Goal: Find specific page/section: Find specific page/section

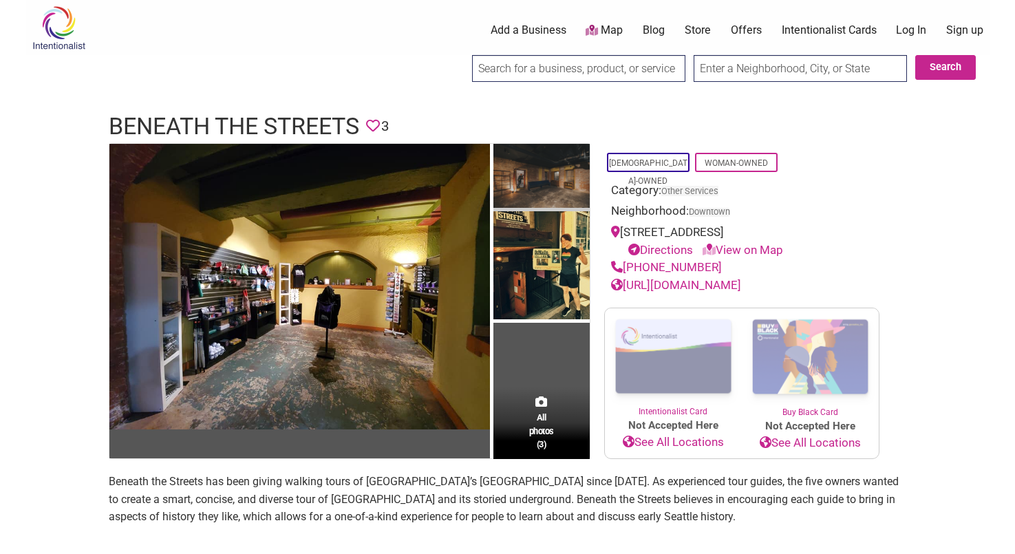
click at [518, 179] on img at bounding box center [541, 177] width 96 height 67
click at [520, 190] on img at bounding box center [541, 177] width 96 height 67
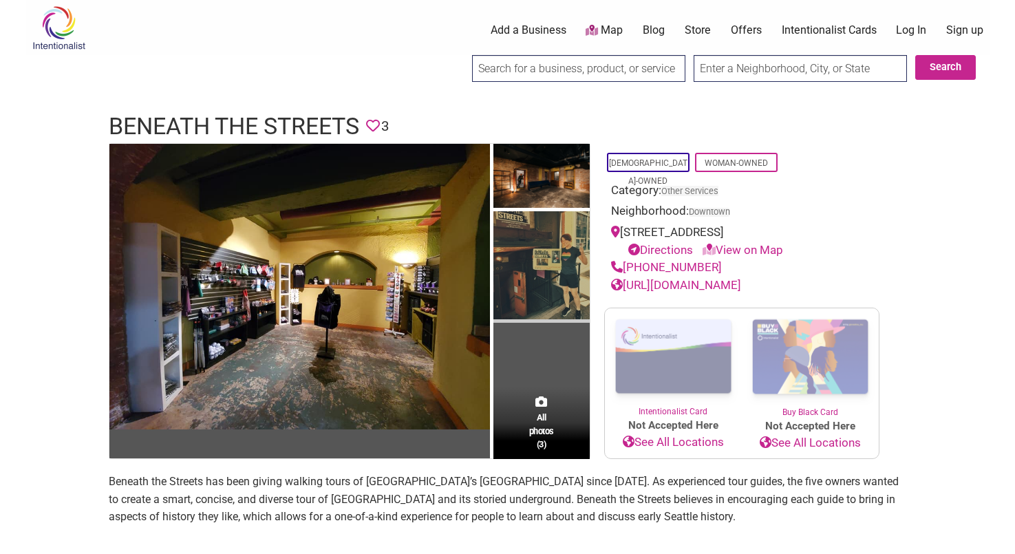
click at [543, 288] on img at bounding box center [541, 266] width 96 height 111
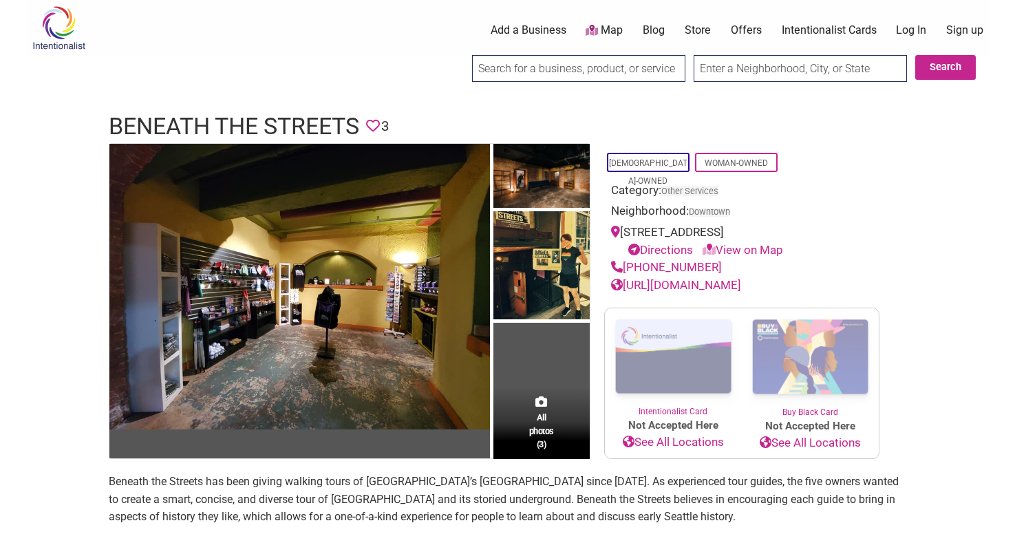
click at [539, 390] on div "All photos (3)" at bounding box center [541, 423] width 96 height 72
click at [537, 442] on span "All photos (3)" at bounding box center [541, 430] width 25 height 39
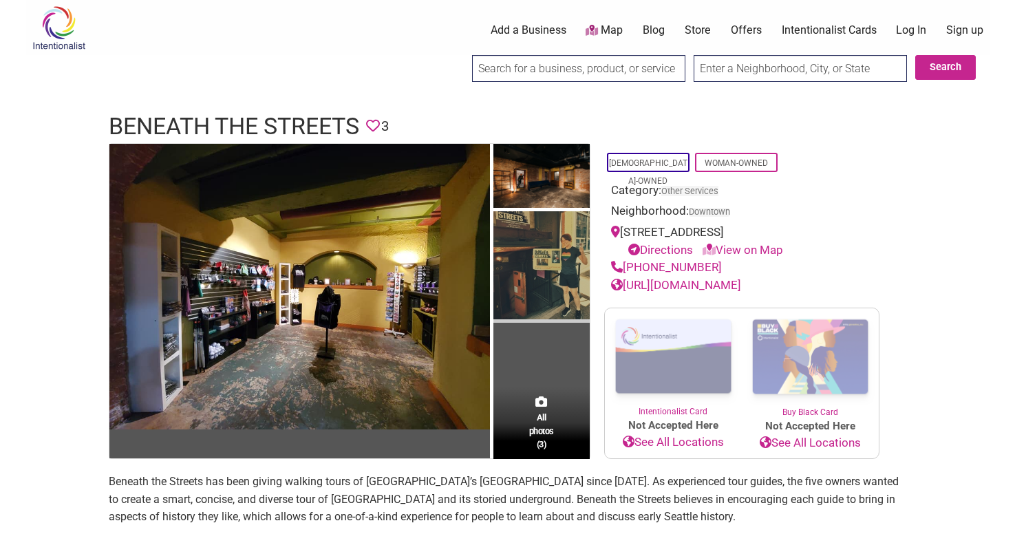
click at [533, 281] on img at bounding box center [541, 266] width 96 height 111
click at [536, 259] on img at bounding box center [541, 266] width 96 height 111
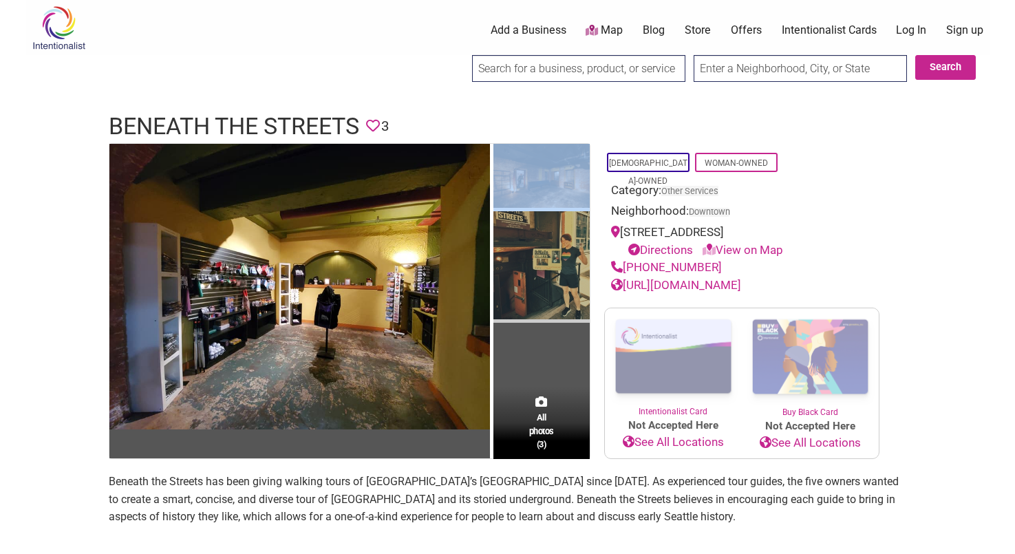
click at [537, 259] on img at bounding box center [541, 266] width 96 height 111
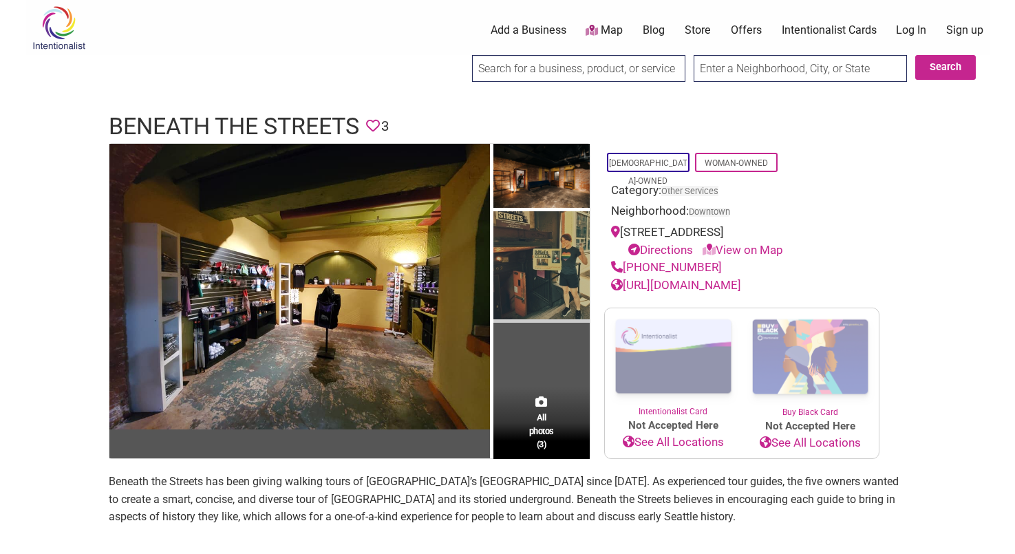
click at [548, 266] on img at bounding box center [541, 266] width 96 height 111
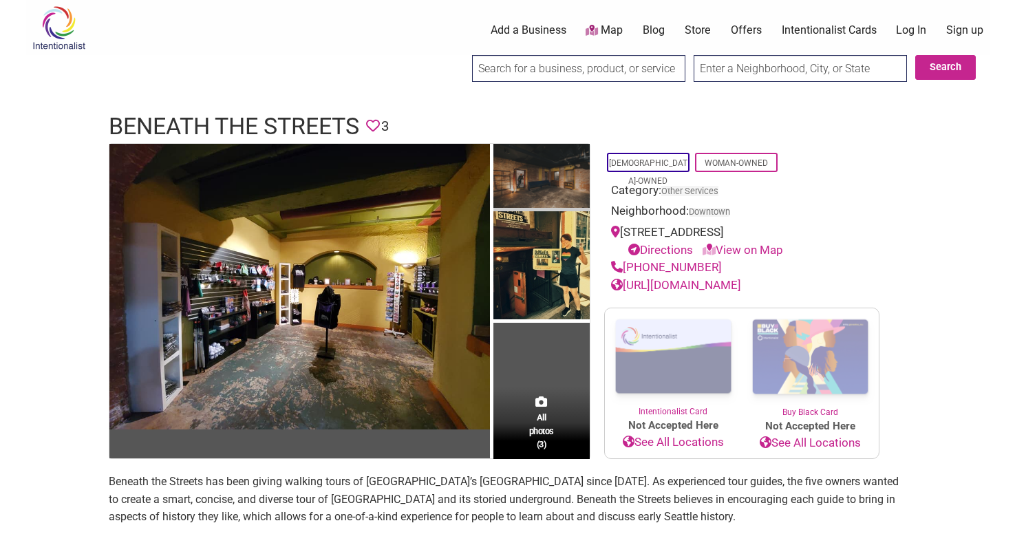
click at [545, 189] on img at bounding box center [541, 177] width 96 height 67
